Goal: Task Accomplishment & Management: Use online tool/utility

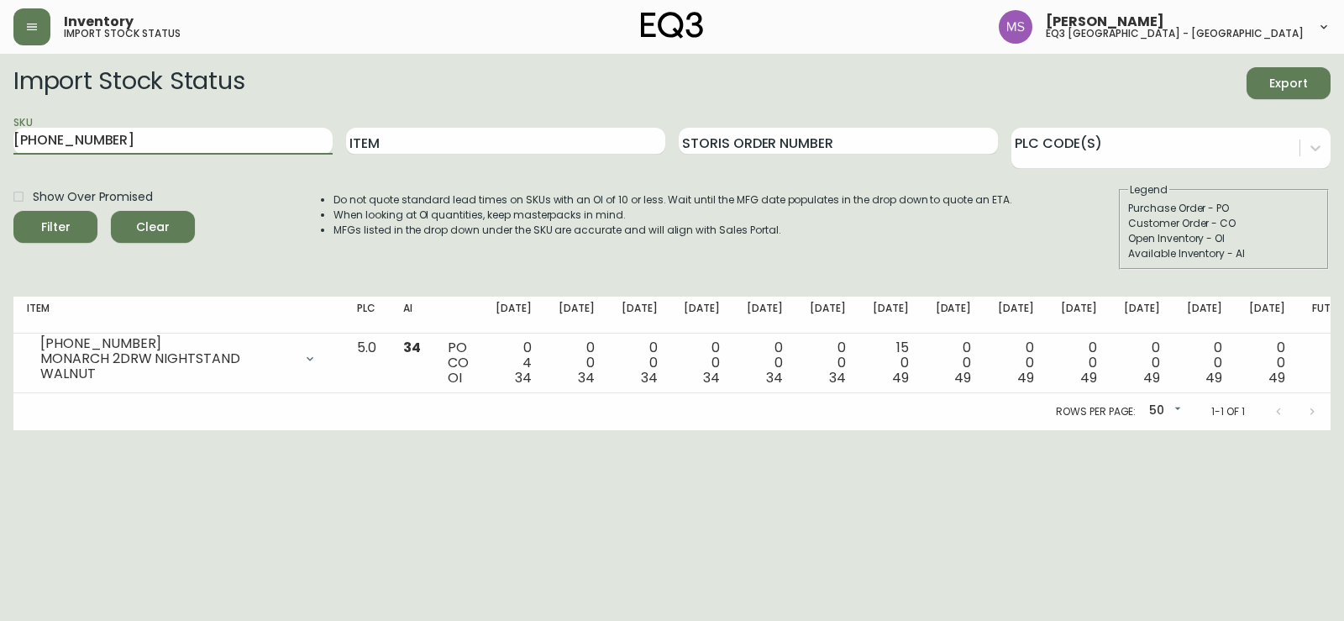
drag, startPoint x: 182, startPoint y: 147, endPoint x: 0, endPoint y: 62, distance: 201.0
click at [0, 62] on main "Import Stock Status Export SKU [PHONE_NUMBER] Item Storis Order Number PLC Code…" at bounding box center [672, 242] width 1344 height 376
type input "[PHONE_NUMBER]"
click at [13, 211] on button "Filter" at bounding box center [55, 227] width 84 height 32
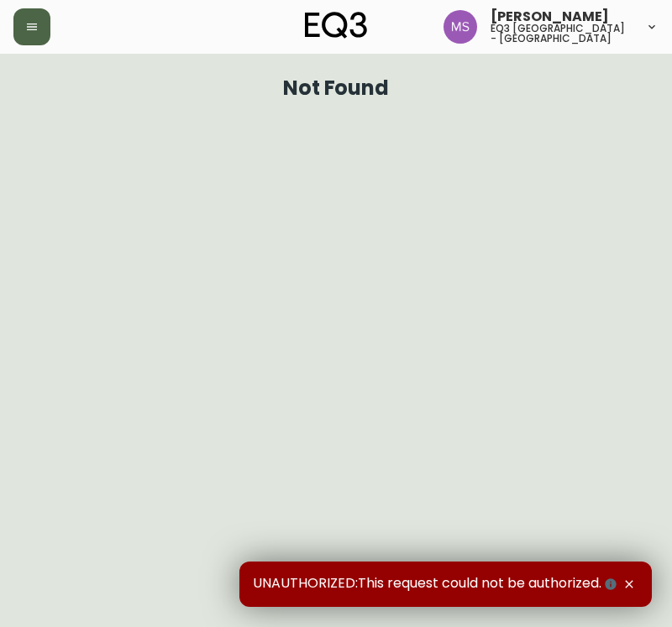
click at [24, 23] on button "button" at bounding box center [31, 26] width 37 height 37
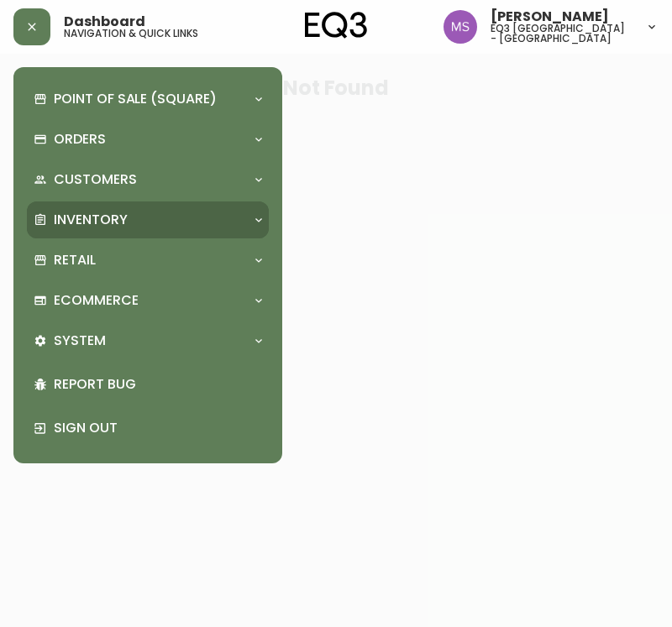
click at [100, 225] on p "Inventory" at bounding box center [91, 220] width 74 height 18
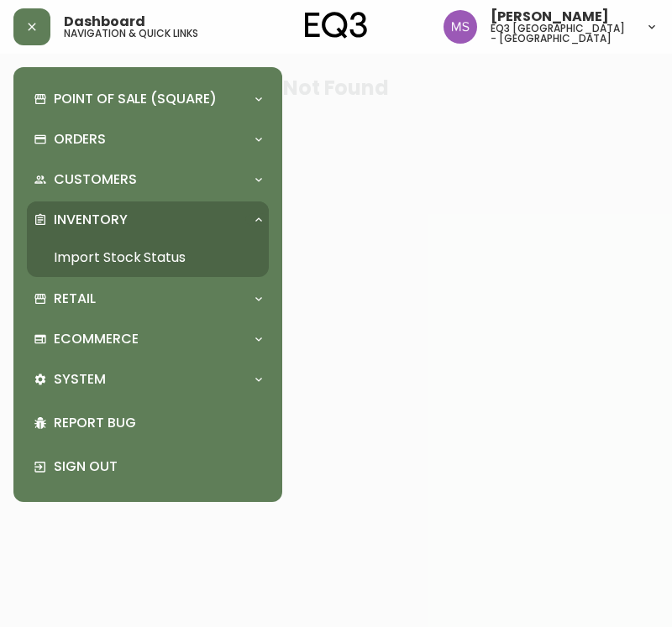
click at [124, 257] on link "Import Stock Status" at bounding box center [148, 257] width 242 height 39
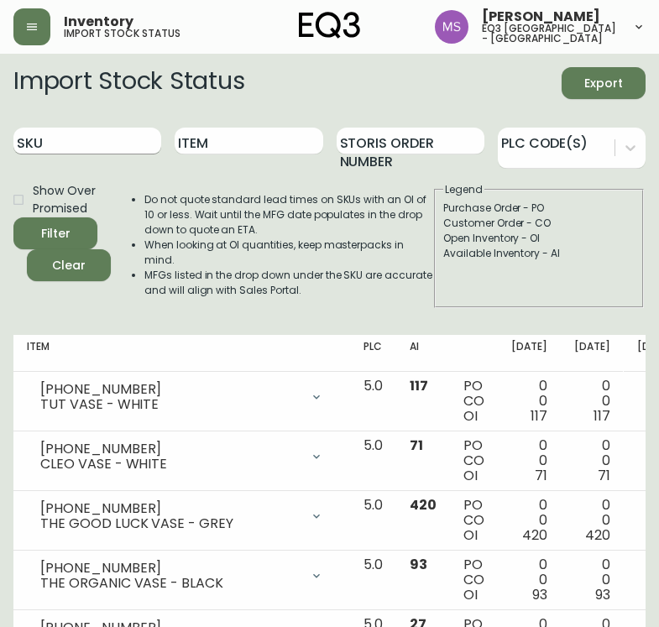
click at [49, 139] on input "SKU" at bounding box center [87, 141] width 148 height 27
type input "[PHONE_NUMBER]"
click at [13, 217] on button "Filter" at bounding box center [55, 233] width 84 height 32
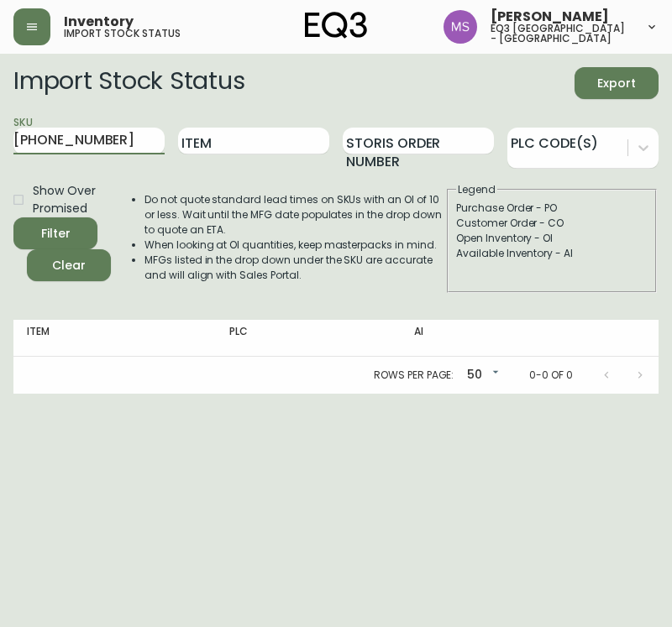
drag, startPoint x: 110, startPoint y: 146, endPoint x: 0, endPoint y: 119, distance: 113.2
click at [0, 119] on main "Import Stock Status Export SKU [PHONE_NUMBER] Item Storis Order Number PLC Code…" at bounding box center [336, 224] width 672 height 340
